Goal: Transaction & Acquisition: Obtain resource

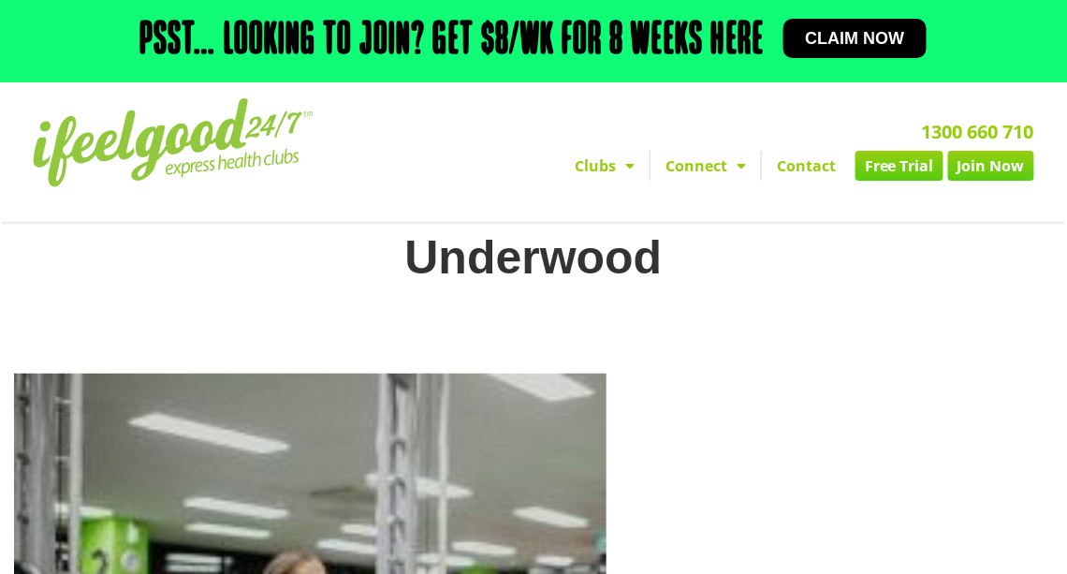
click at [903, 157] on link "Free Trial" at bounding box center [899, 166] width 88 height 30
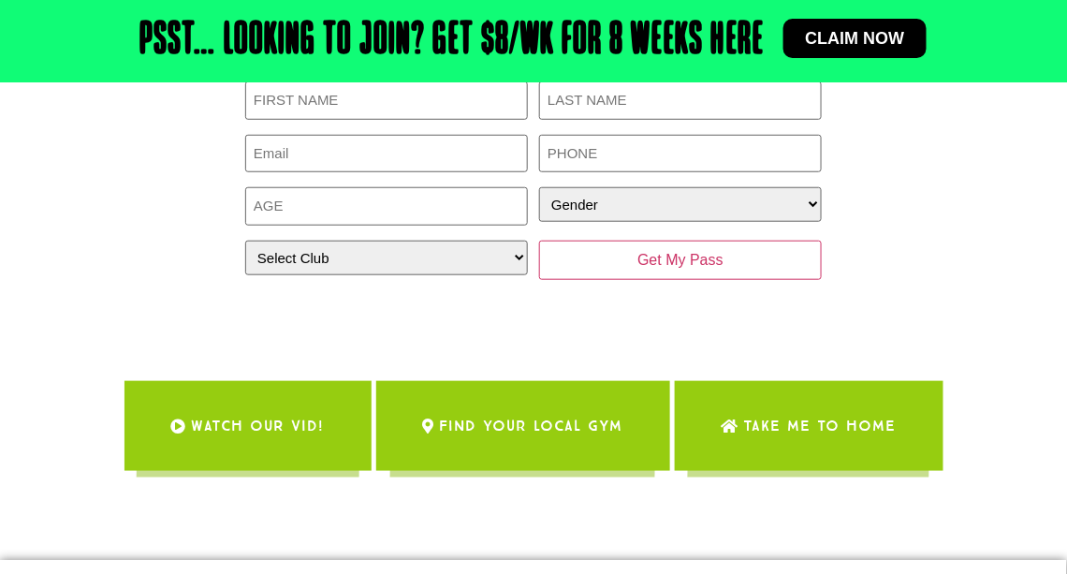
scroll to position [289, 0]
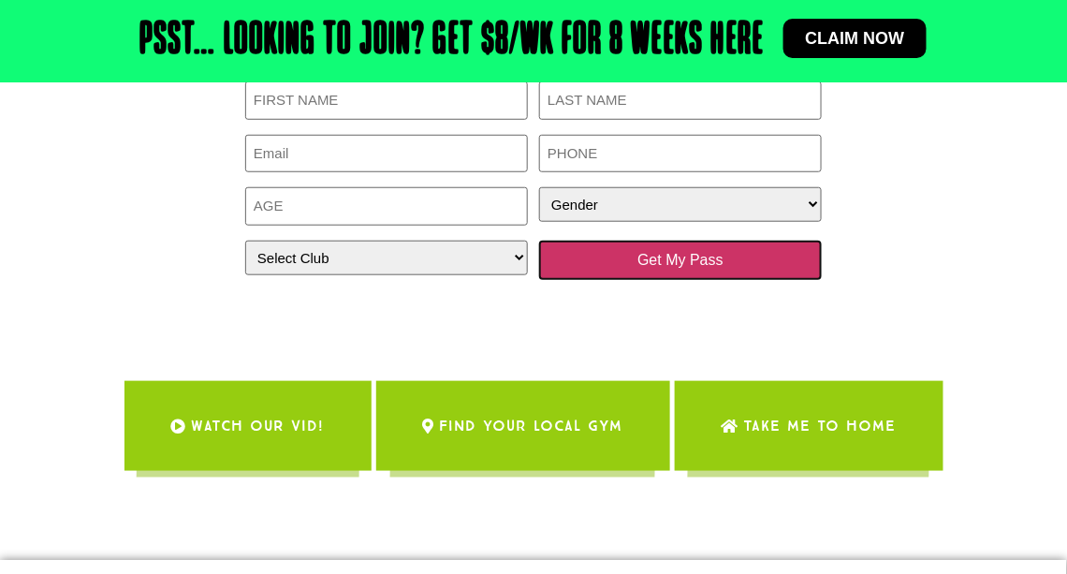
click at [734, 268] on input "Get My Pass" at bounding box center [680, 259] width 283 height 39
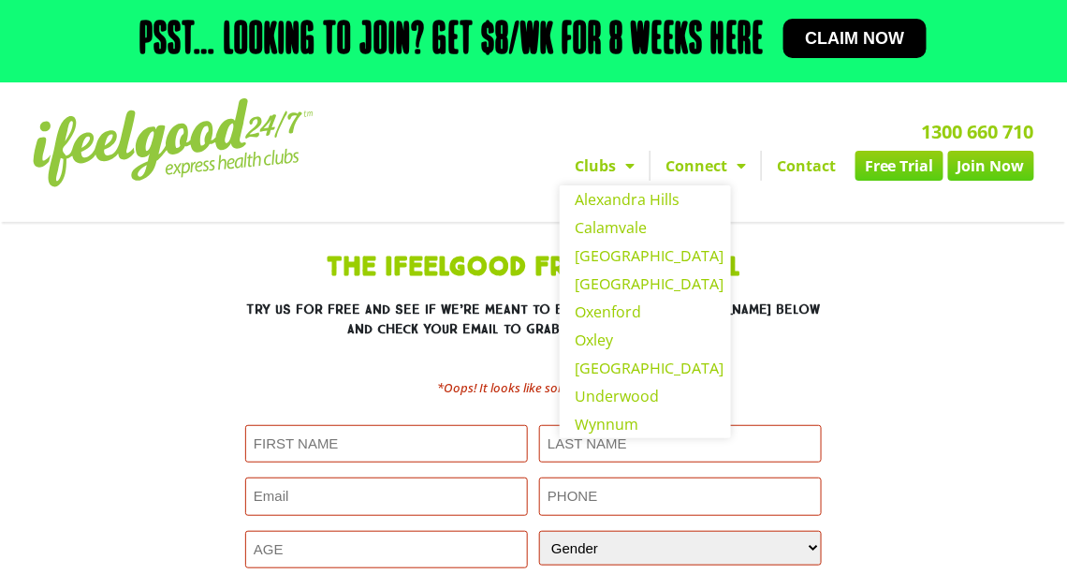
click at [627, 172] on span "Menu" at bounding box center [625, 166] width 19 height 34
click at [626, 394] on link "Underwood" at bounding box center [645, 396] width 171 height 28
